Goal: Use online tool/utility: Utilize a website feature to perform a specific function

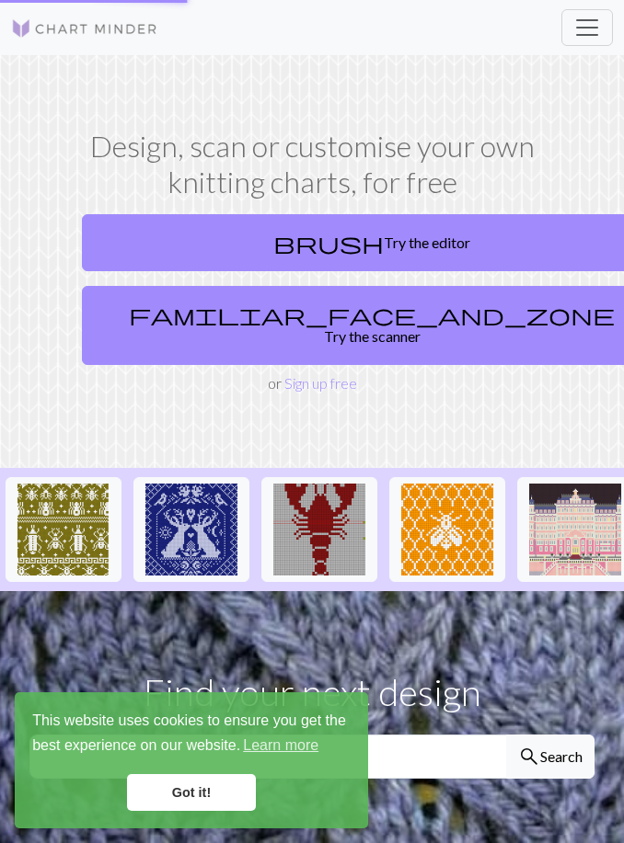
click at [435, 387] on section "Design, scan or customise your own knitting charts, for free brush Try the edit…" at bounding box center [312, 261] width 624 height 413
click at [224, 781] on link "Got it!" at bounding box center [191, 792] width 129 height 37
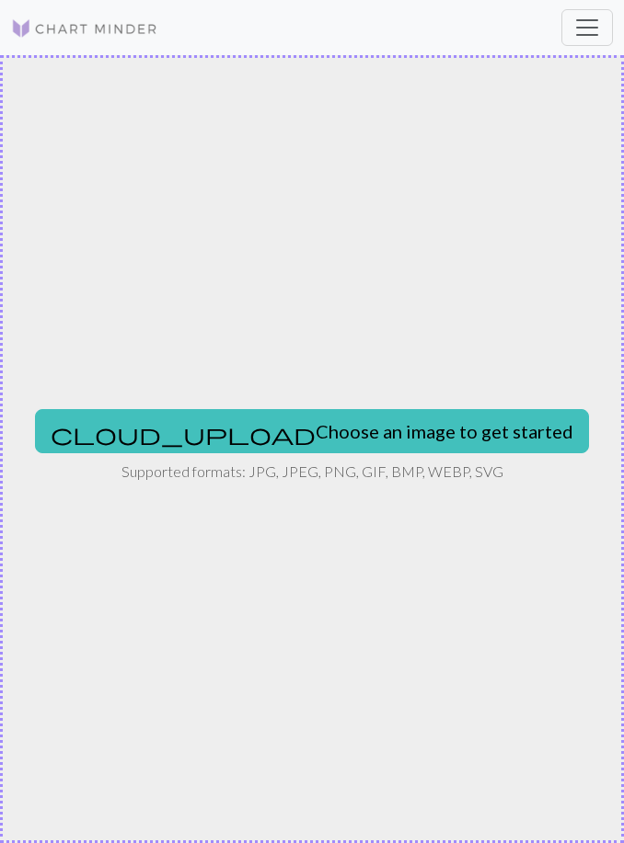
click at [383, 446] on button "cloud_upload Choose an image to get started" at bounding box center [312, 431] width 554 height 44
click at [422, 435] on button "cloud_upload Choose an image to get started" at bounding box center [312, 431] width 554 height 44
click at [315, 430] on button "cloud_upload Choose an image to get started" at bounding box center [312, 431] width 554 height 44
type input "C:\fakepath\IMG_2483.jpeg"
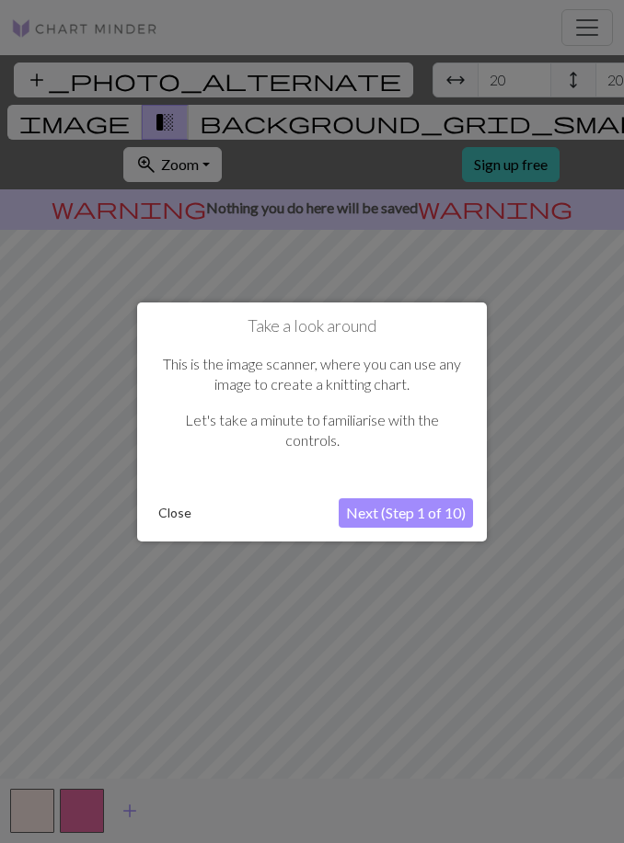
click at [452, 510] on button "Next (Step 1 of 10)" at bounding box center [405, 513] width 134 height 29
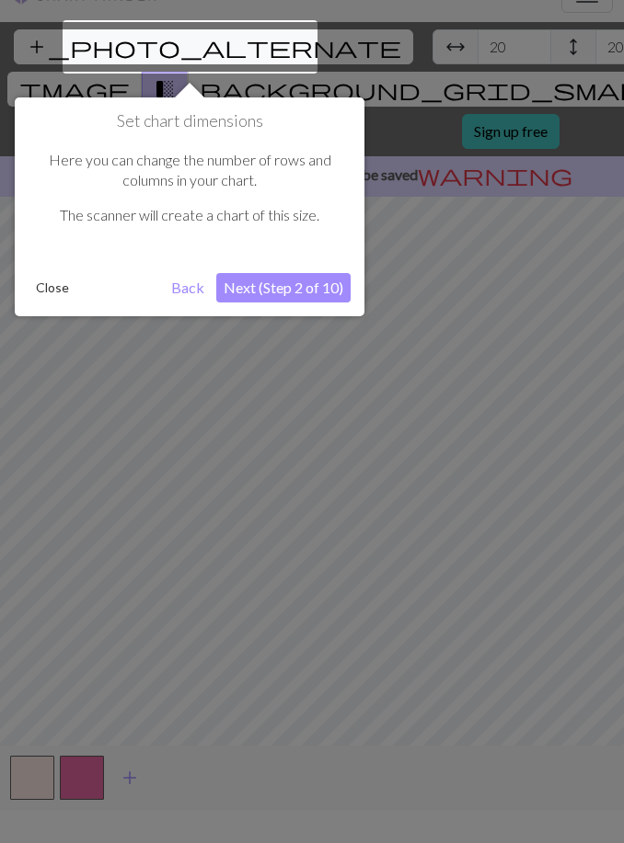
scroll to position [35, 0]
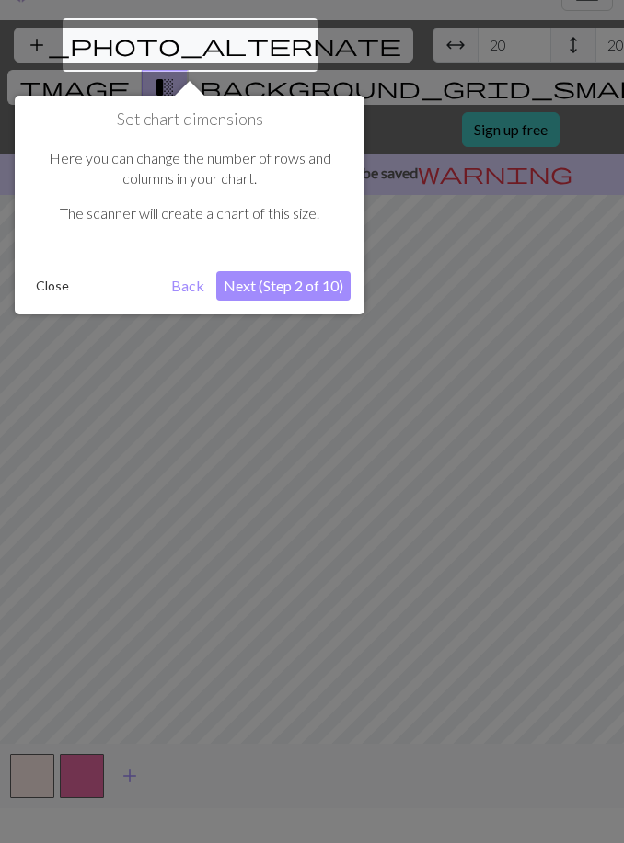
click at [329, 271] on button "Next (Step 2 of 10)" at bounding box center [283, 285] width 134 height 29
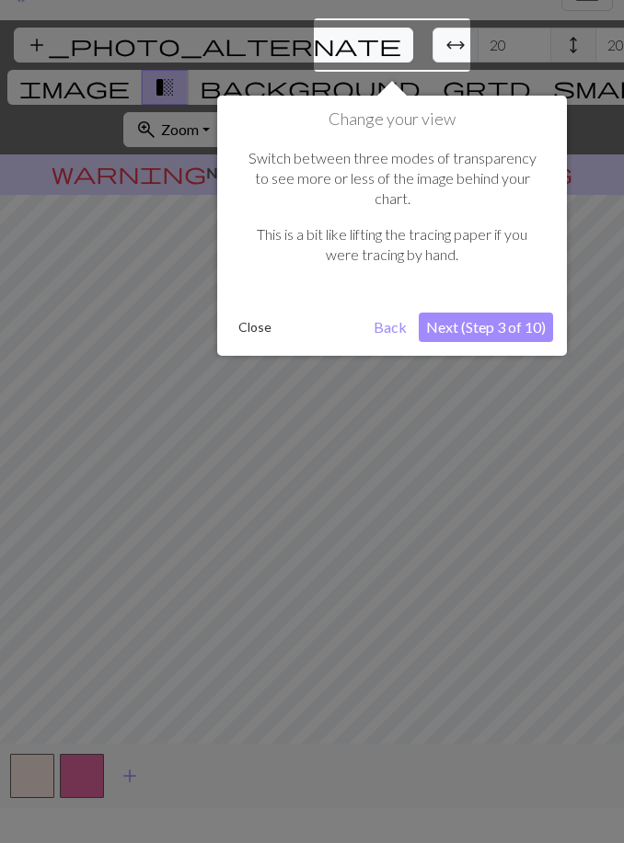
click at [539, 313] on button "Next (Step 3 of 10)" at bounding box center [486, 327] width 134 height 29
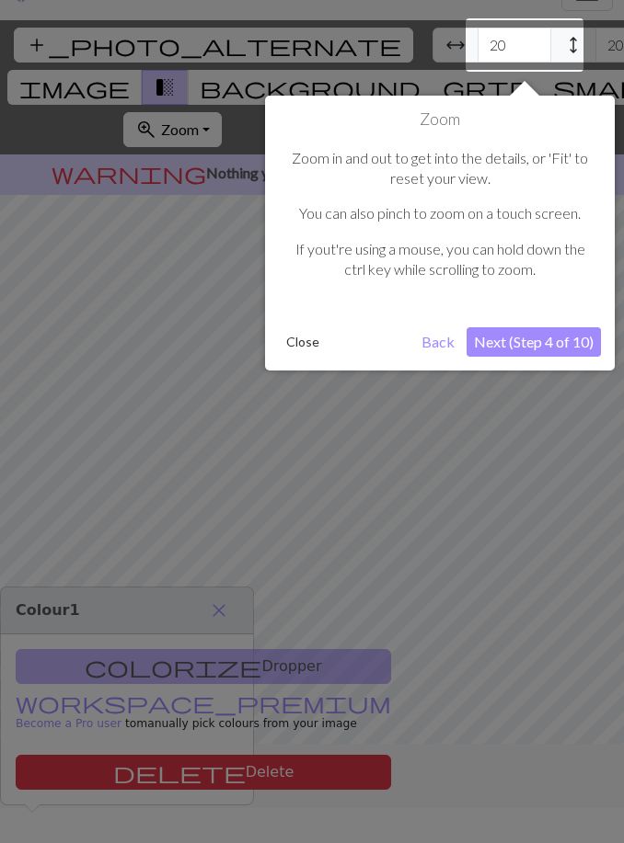
click at [555, 341] on button "Next (Step 4 of 10)" at bounding box center [533, 341] width 134 height 29
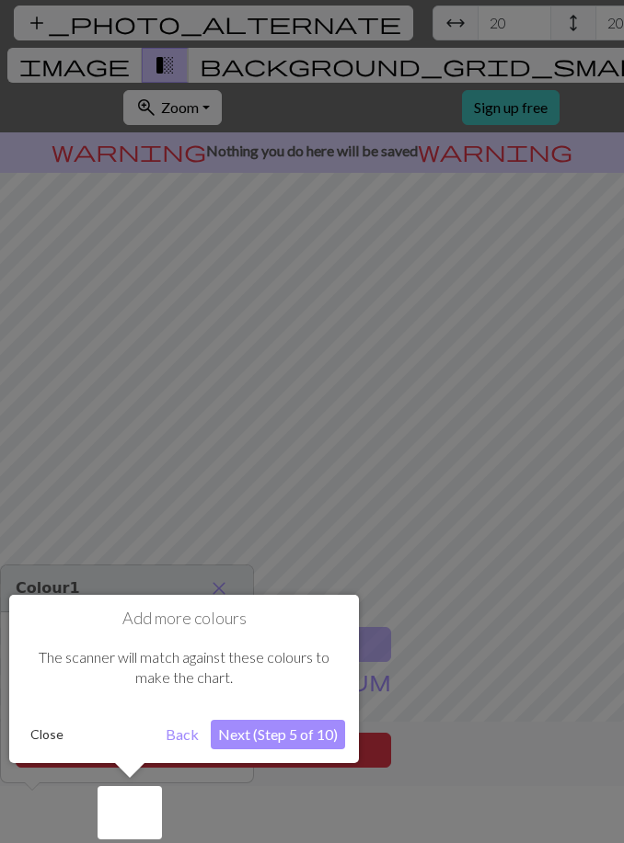
scroll to position [59, 0]
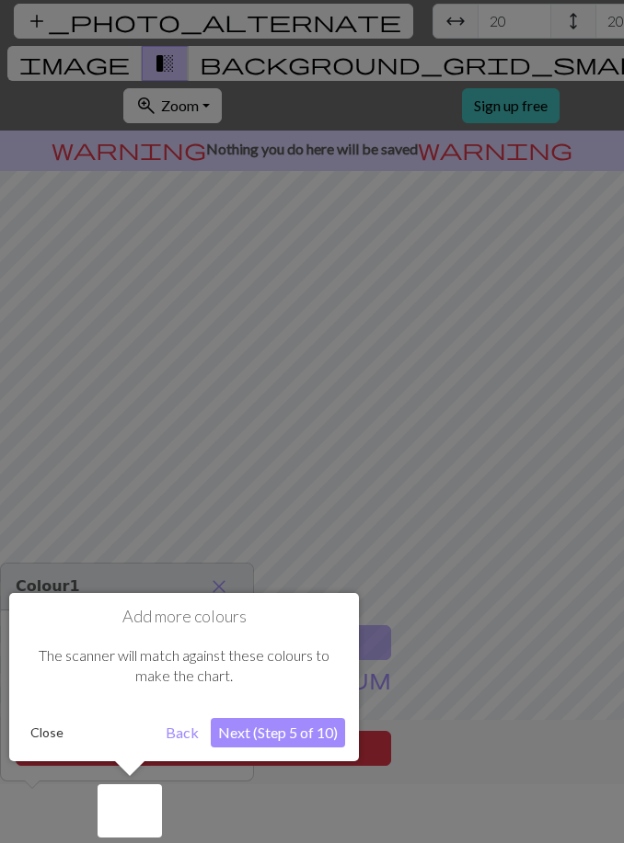
click at [314, 736] on button "Next (Step 5 of 10)" at bounding box center [278, 732] width 134 height 29
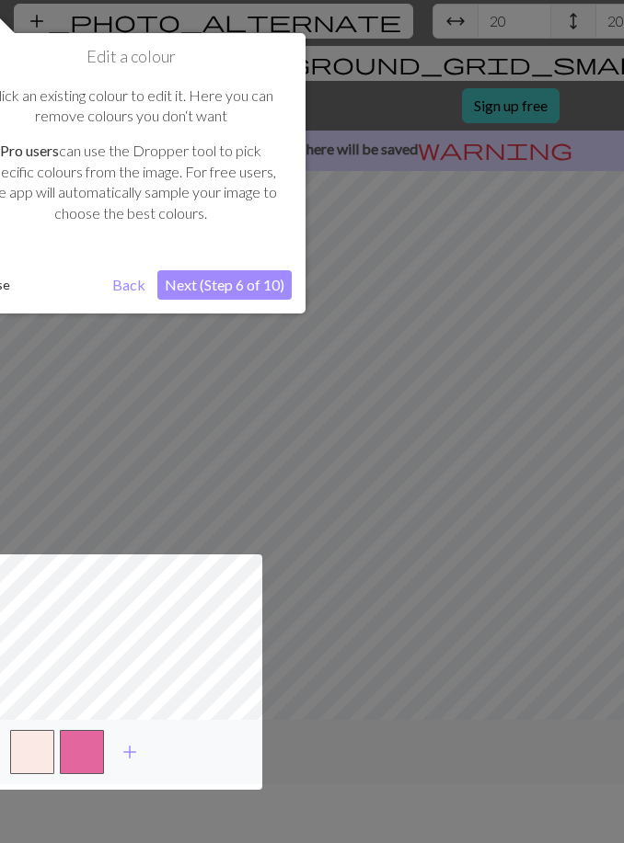
click at [265, 276] on button "Next (Step 6 of 10)" at bounding box center [224, 284] width 134 height 29
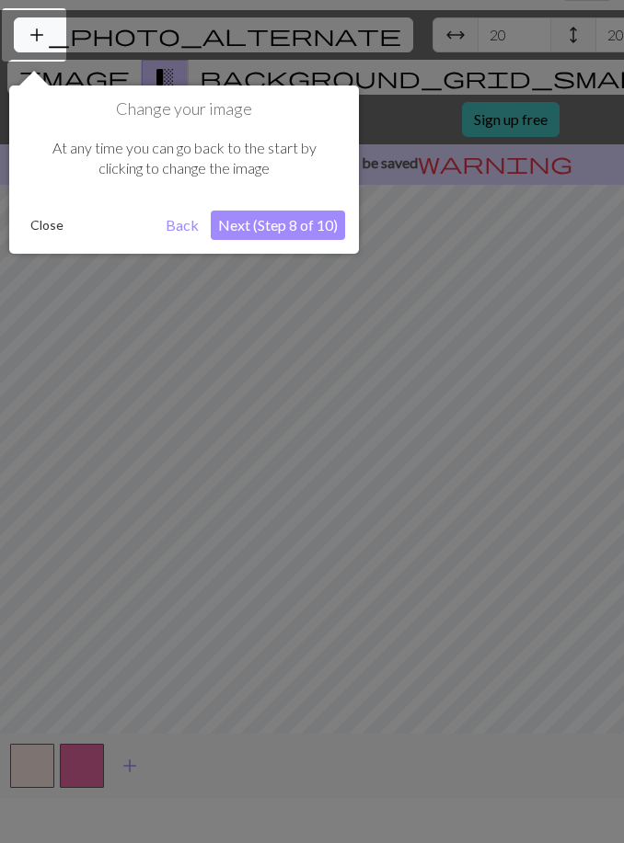
scroll to position [35, 0]
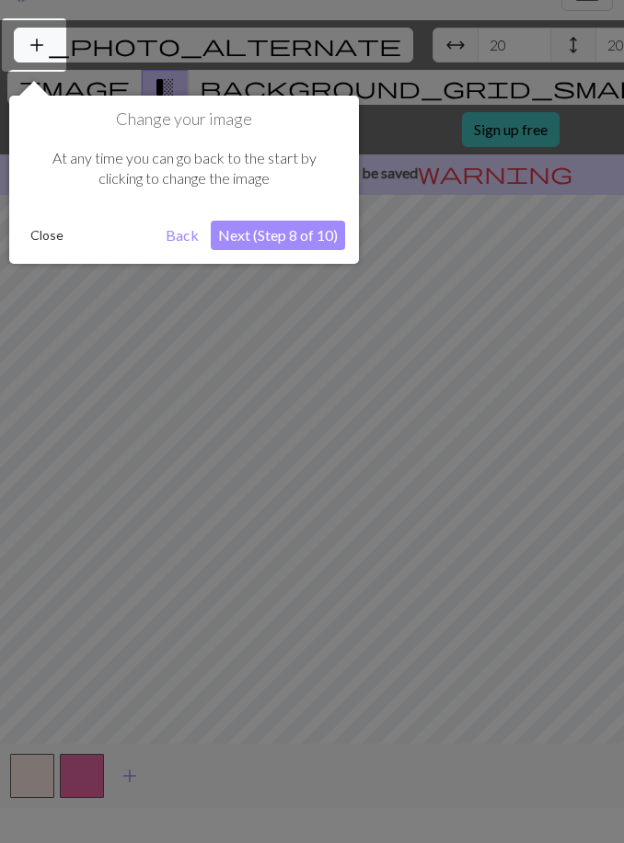
click at [311, 236] on button "Next (Step 8 of 10)" at bounding box center [278, 235] width 134 height 29
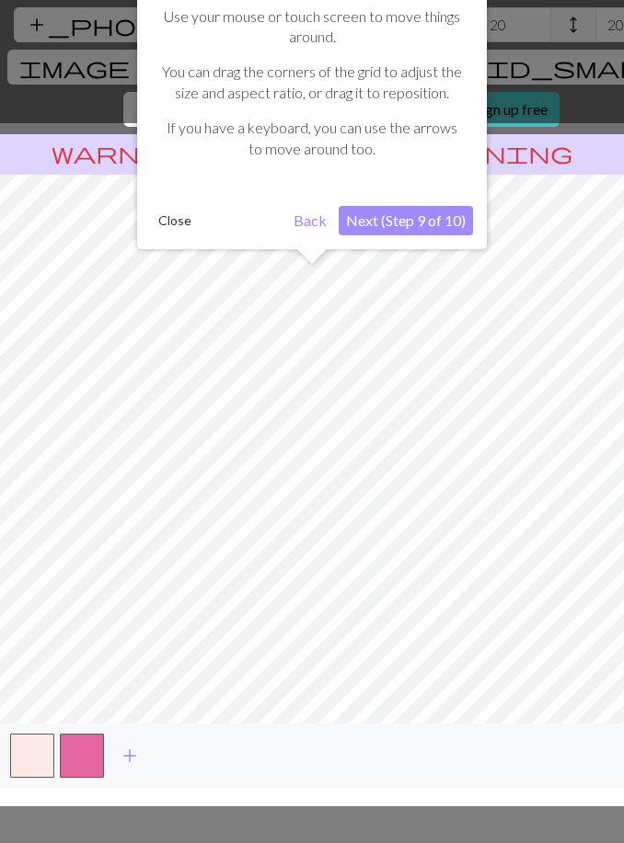
scroll to position [59, 0]
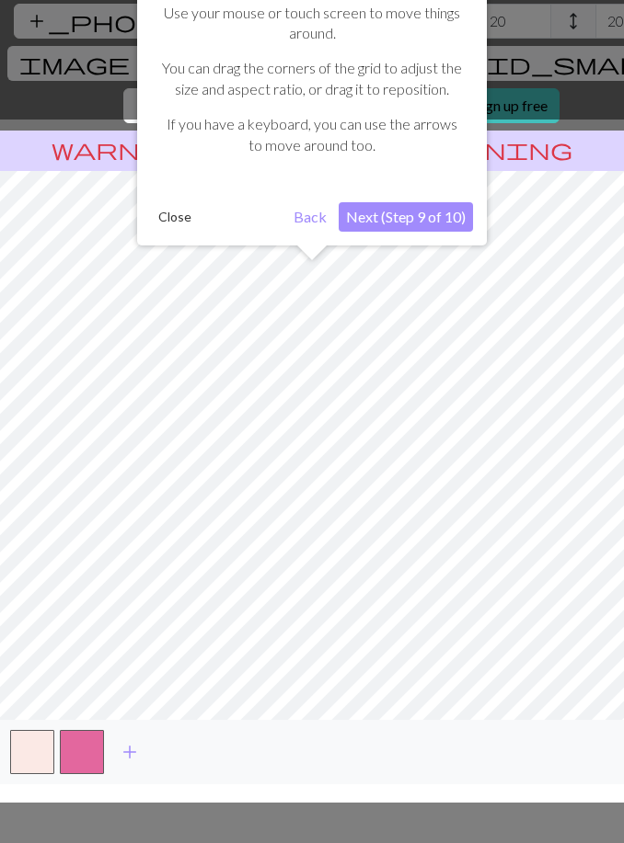
click at [449, 208] on button "Next (Step 9 of 10)" at bounding box center [405, 216] width 134 height 29
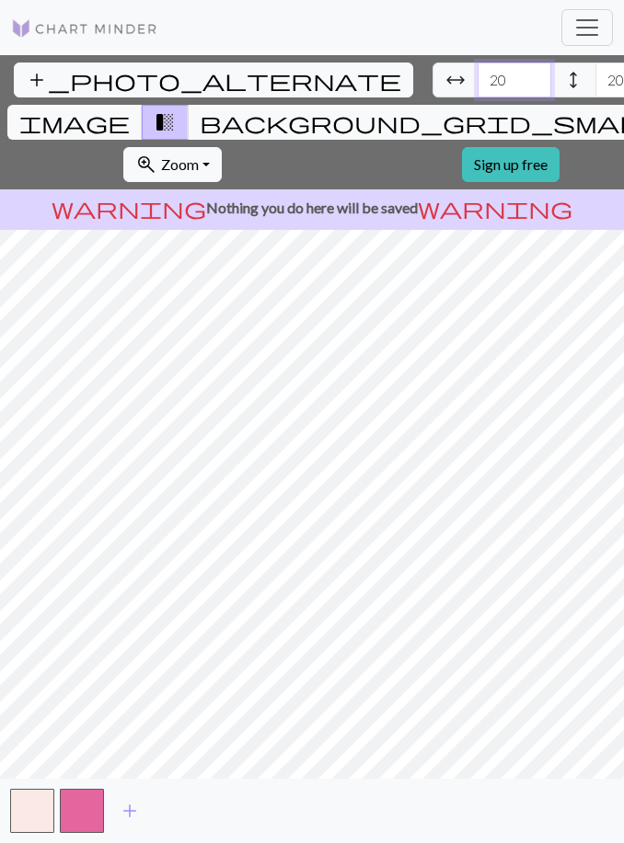
click at [477, 63] on input "20" at bounding box center [514, 80] width 74 height 35
type input "2"
type input "3"
type input "29"
click at [595, 63] on input "20" at bounding box center [632, 80] width 74 height 35
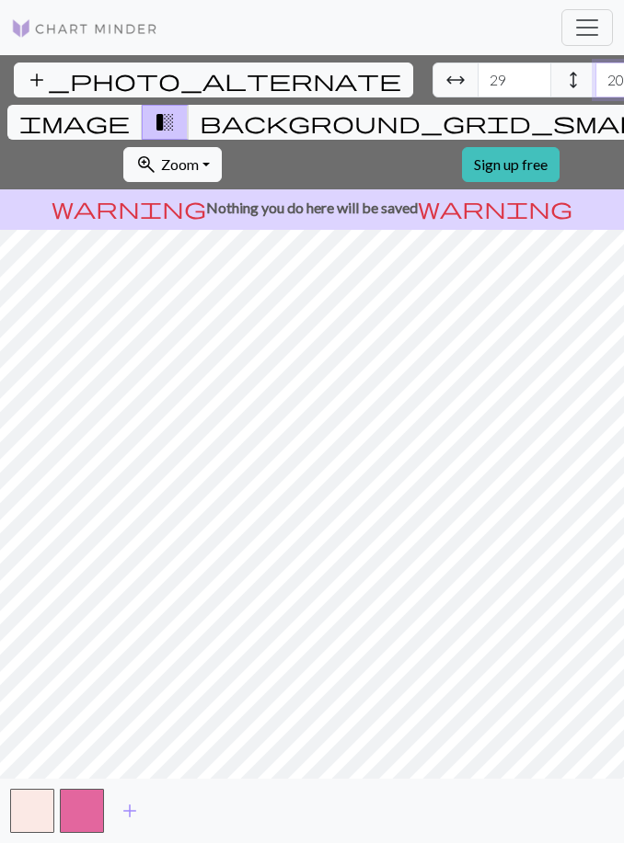
click at [595, 63] on input "20" at bounding box center [632, 80] width 74 height 35
type input "2"
type input "41"
click at [441, 109] on span "background_grid_small" at bounding box center [432, 122] width 464 height 26
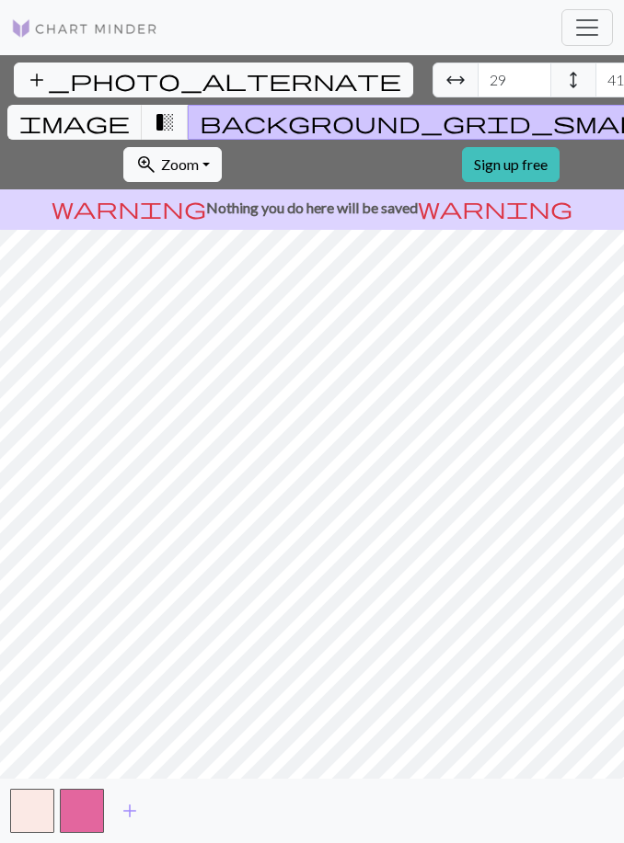
click at [176, 109] on span "transition_fade" at bounding box center [165, 122] width 22 height 26
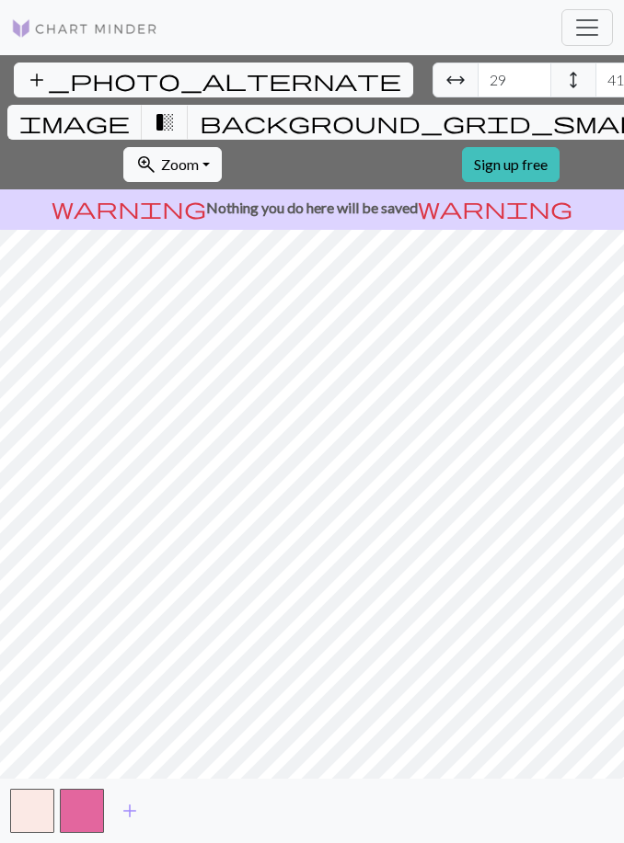
click at [143, 105] on button "image" at bounding box center [74, 122] width 135 height 35
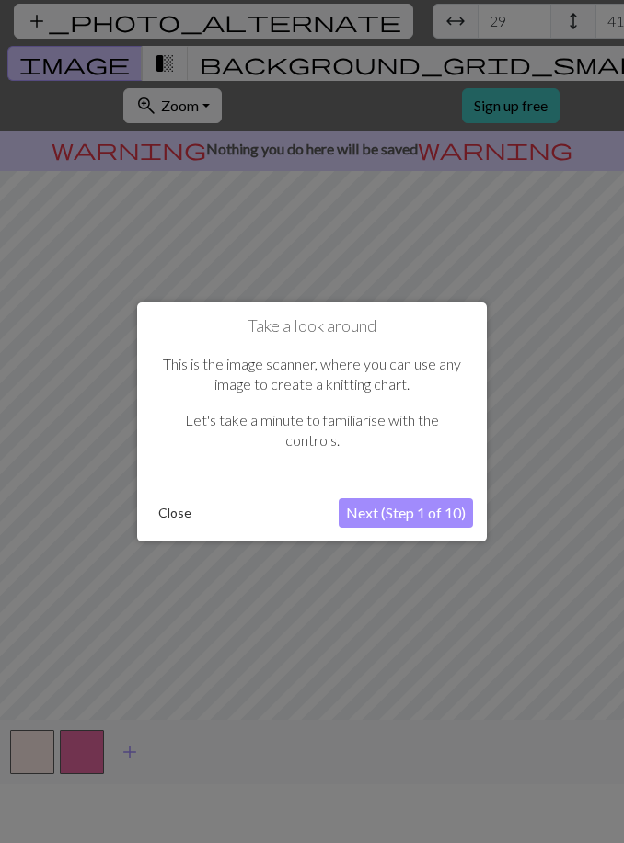
click at [518, 402] on div at bounding box center [312, 392] width 624 height 902
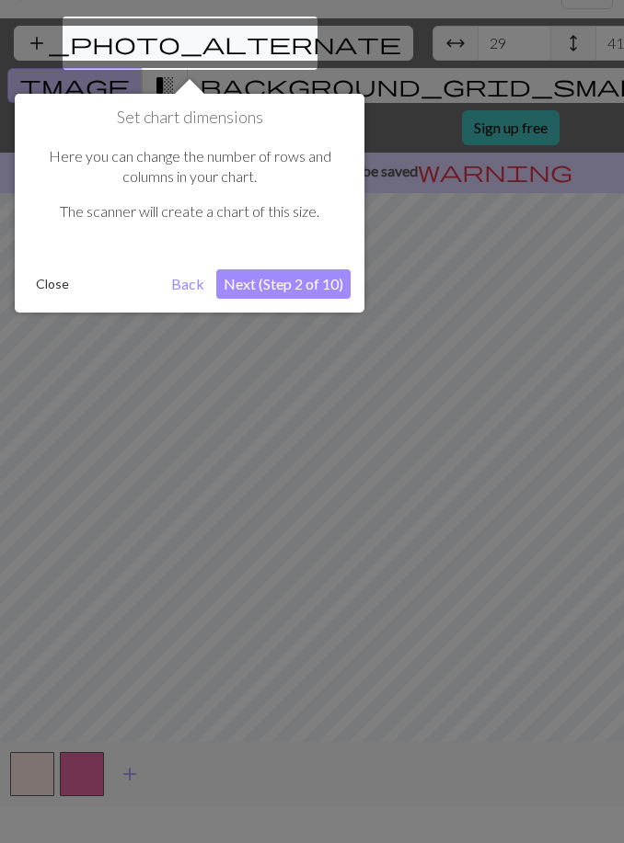
scroll to position [35, 0]
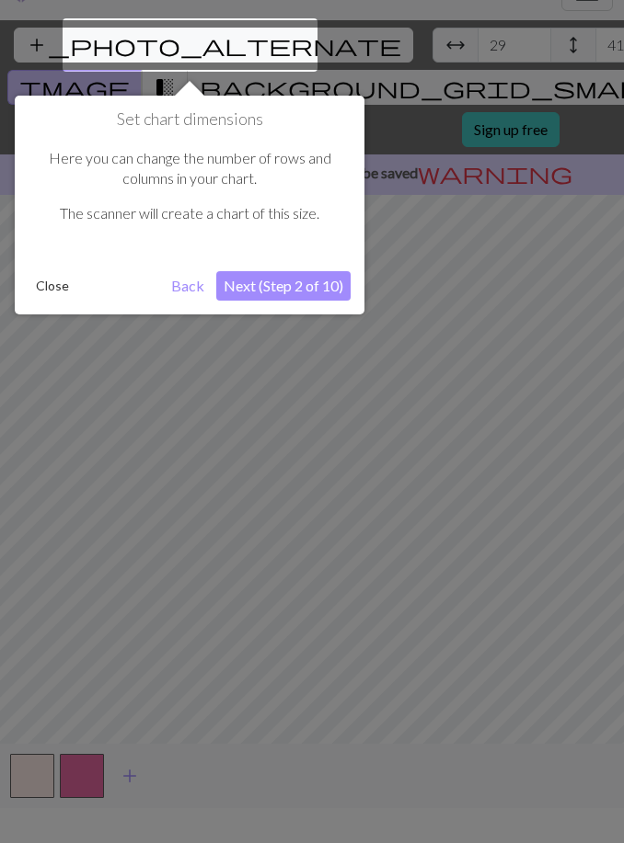
click at [66, 278] on button "Close" at bounding box center [53, 286] width 48 height 28
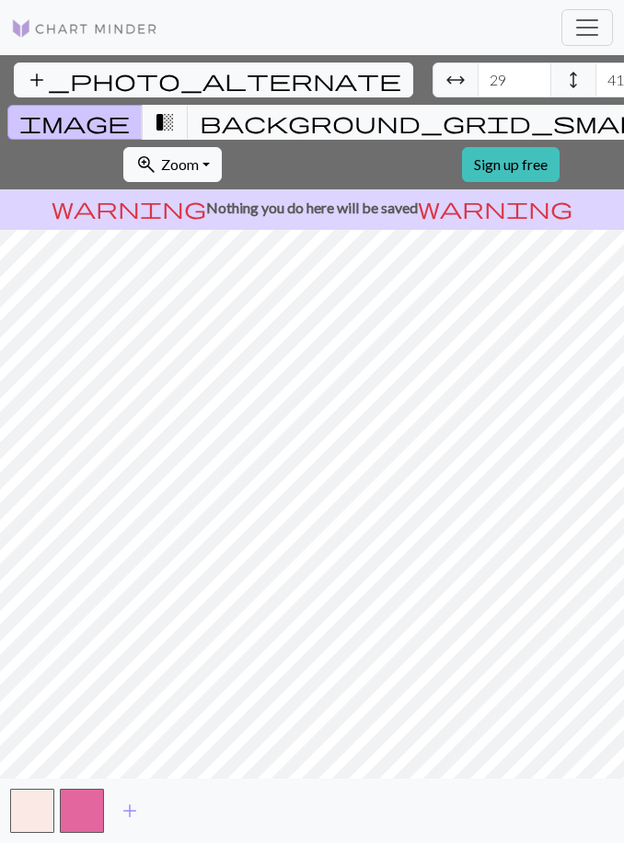
scroll to position [59, 0]
